Goal: Communication & Community: Answer question/provide support

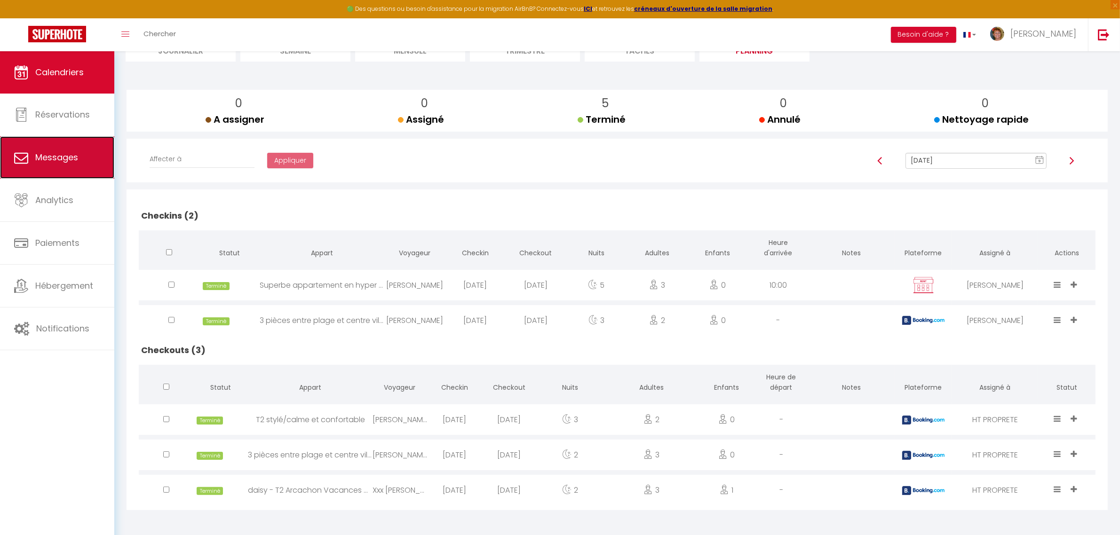
click at [57, 160] on span "Messages" at bounding box center [56, 157] width 43 height 12
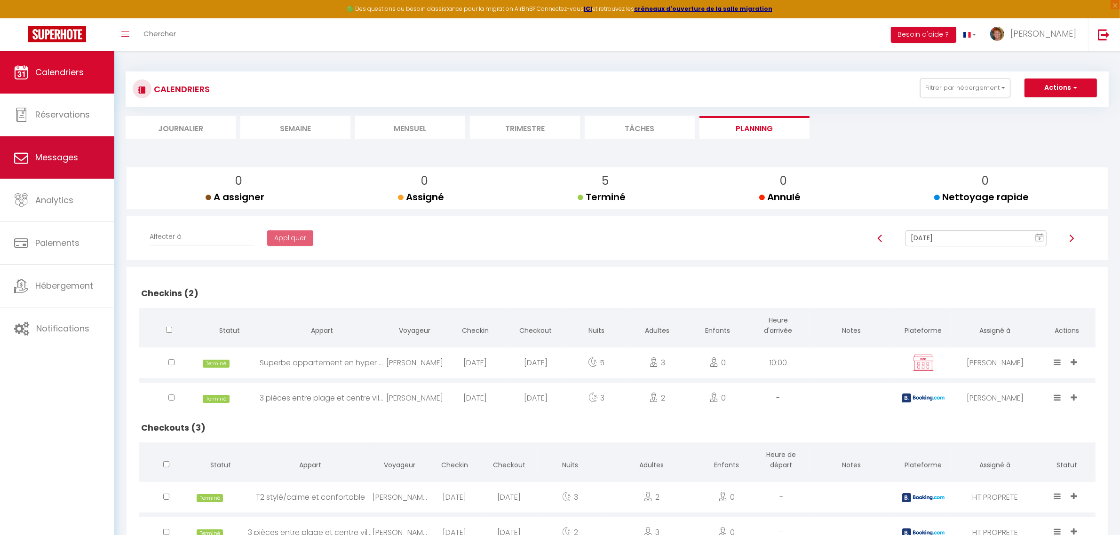
select select "message"
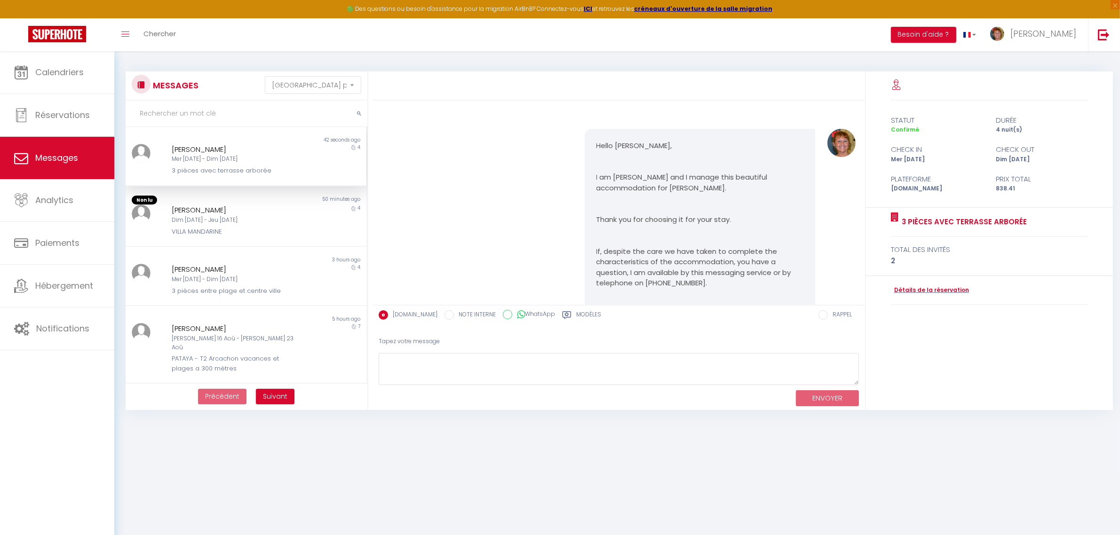
scroll to position [2070, 0]
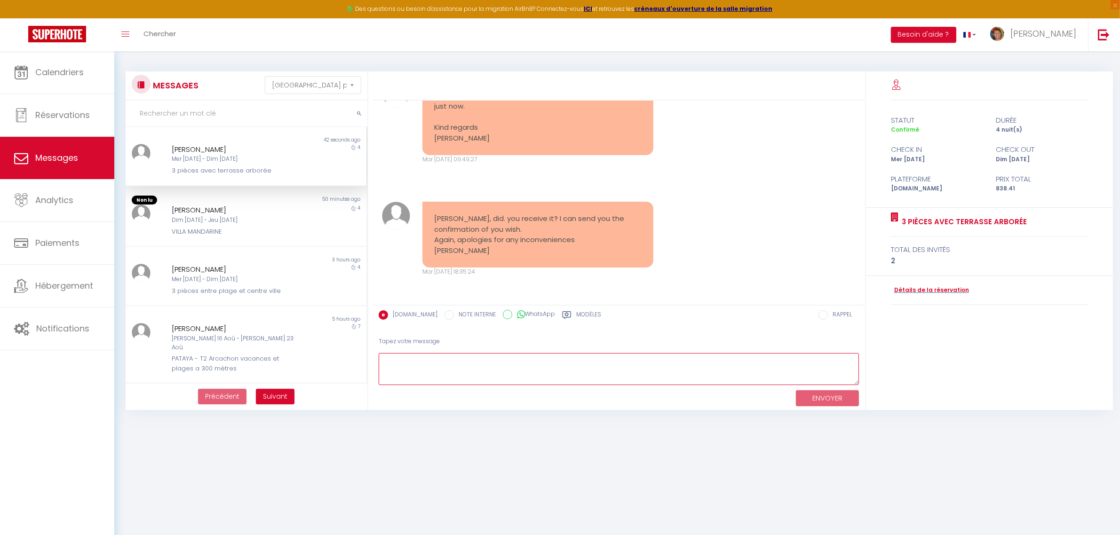
click at [441, 355] on textarea at bounding box center [619, 369] width 480 height 32
type textarea "h"
type textarea "Hello, yes i saw it. Sorry i did not confirm earlier. Everything s ok for me Go…"
click at [824, 395] on button "ENVOYER" at bounding box center [827, 398] width 63 height 16
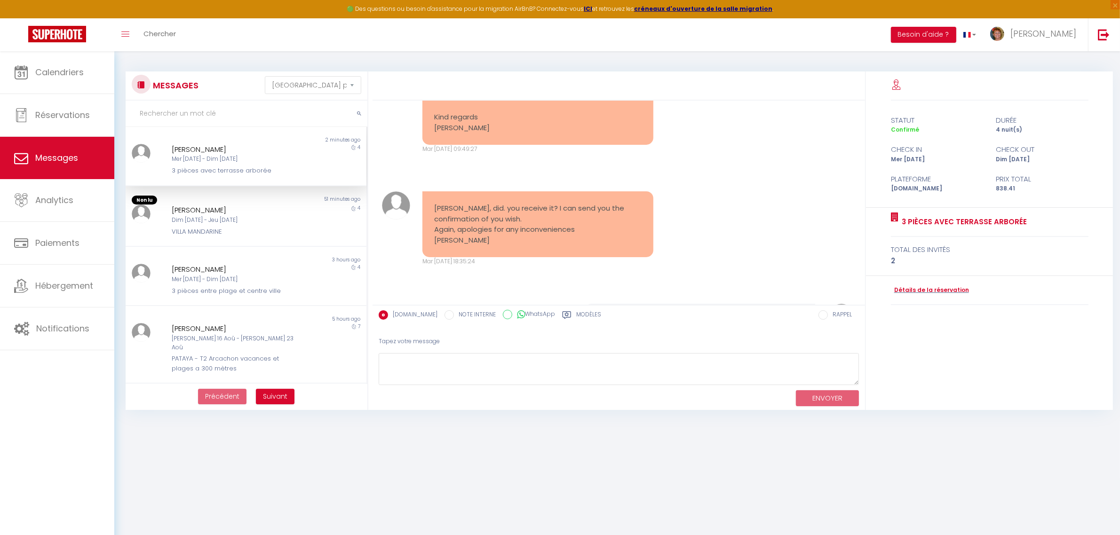
scroll to position [2194, 0]
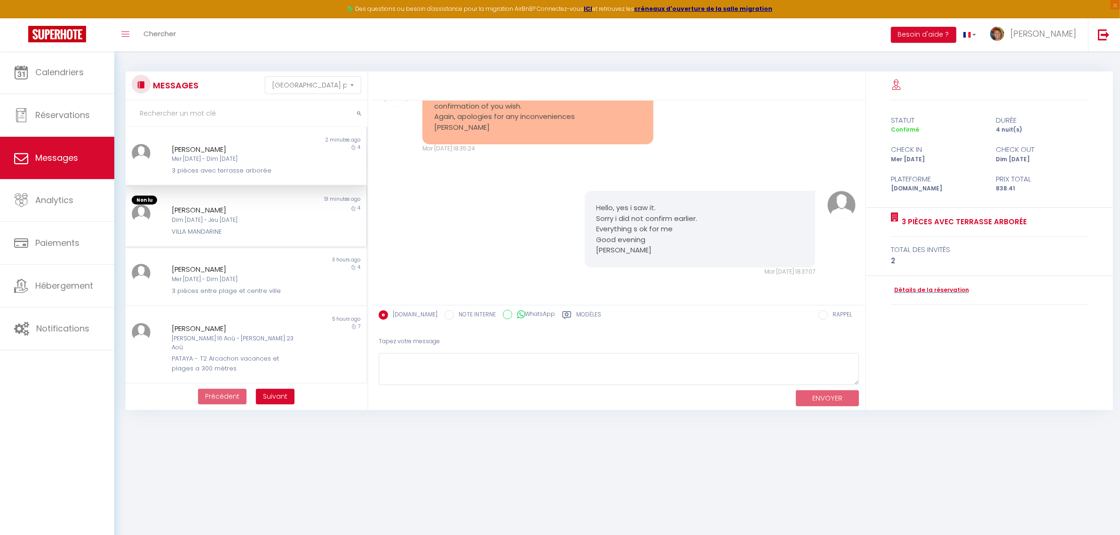
click at [201, 213] on div "[PERSON_NAME]" at bounding box center [236, 210] width 128 height 11
